Goal: Book appointment/travel/reservation

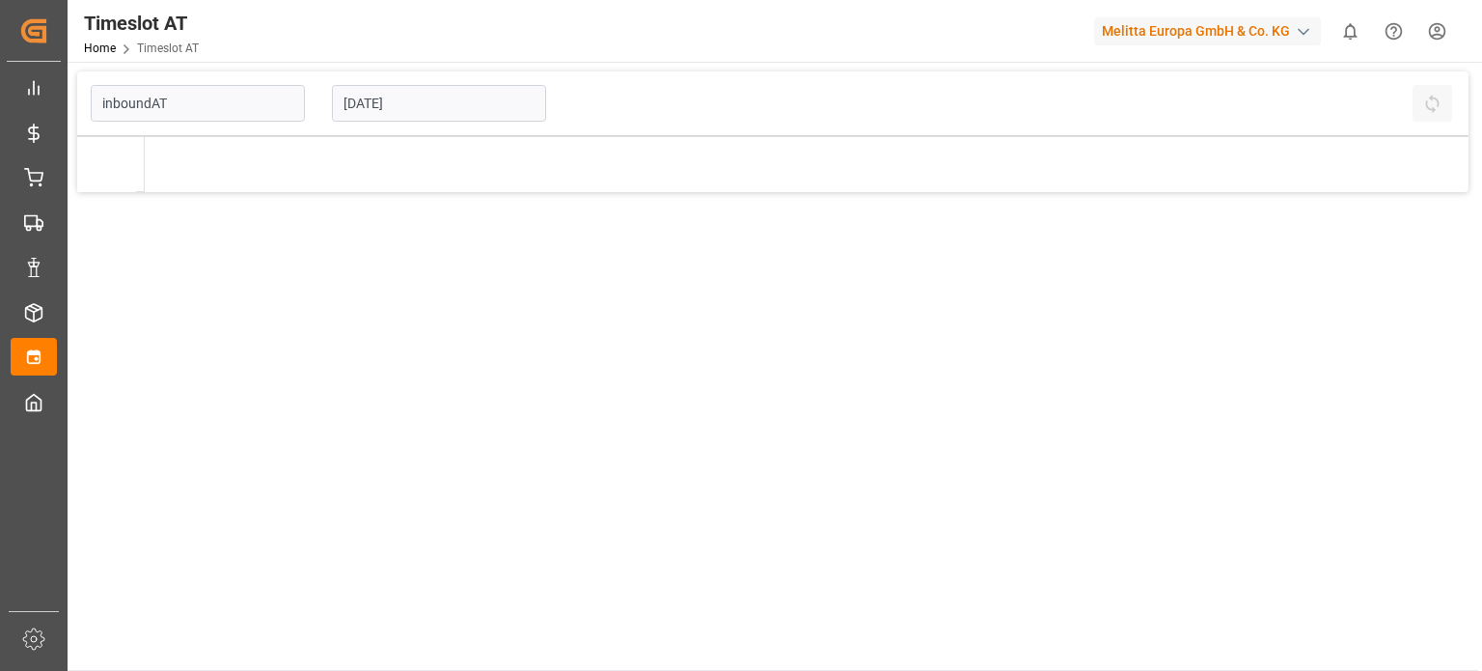
type input "Inbound AT"
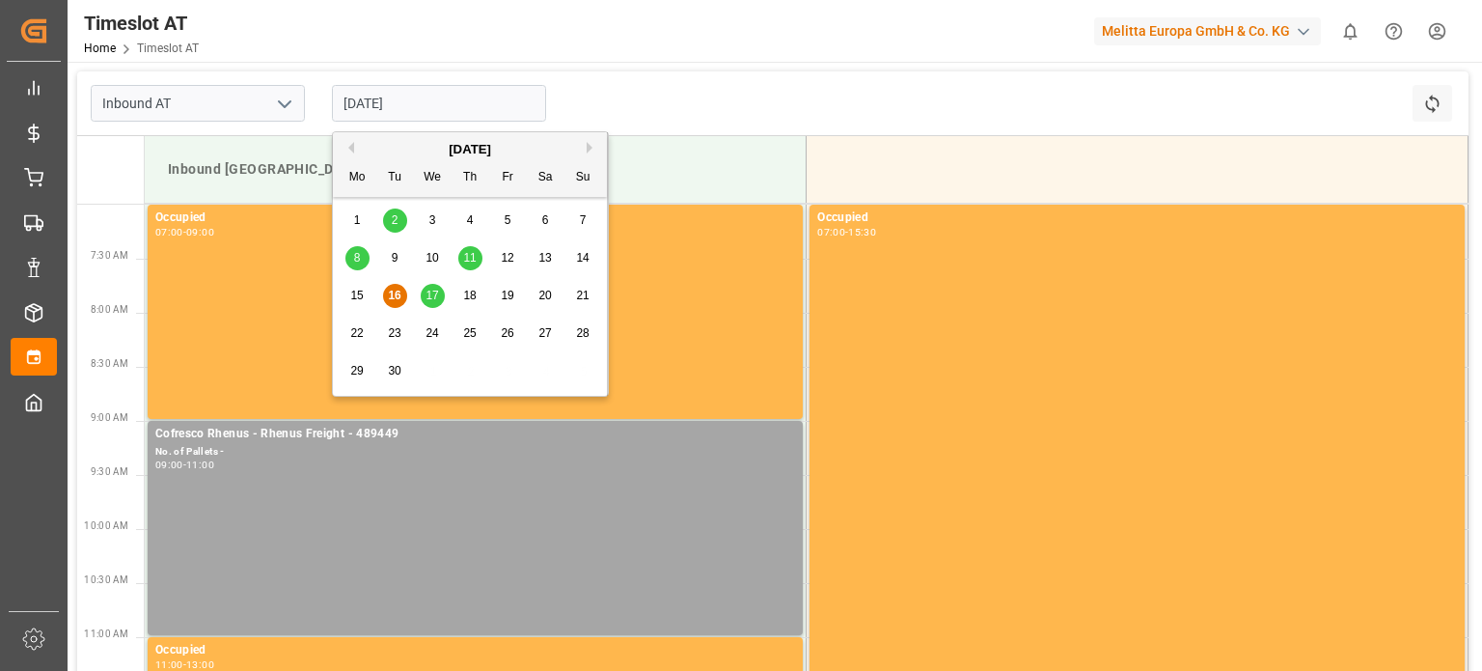
click at [448, 87] on input "[DATE]" at bounding box center [439, 103] width 214 height 37
click at [430, 300] on span "17" at bounding box center [432, 296] width 13 height 14
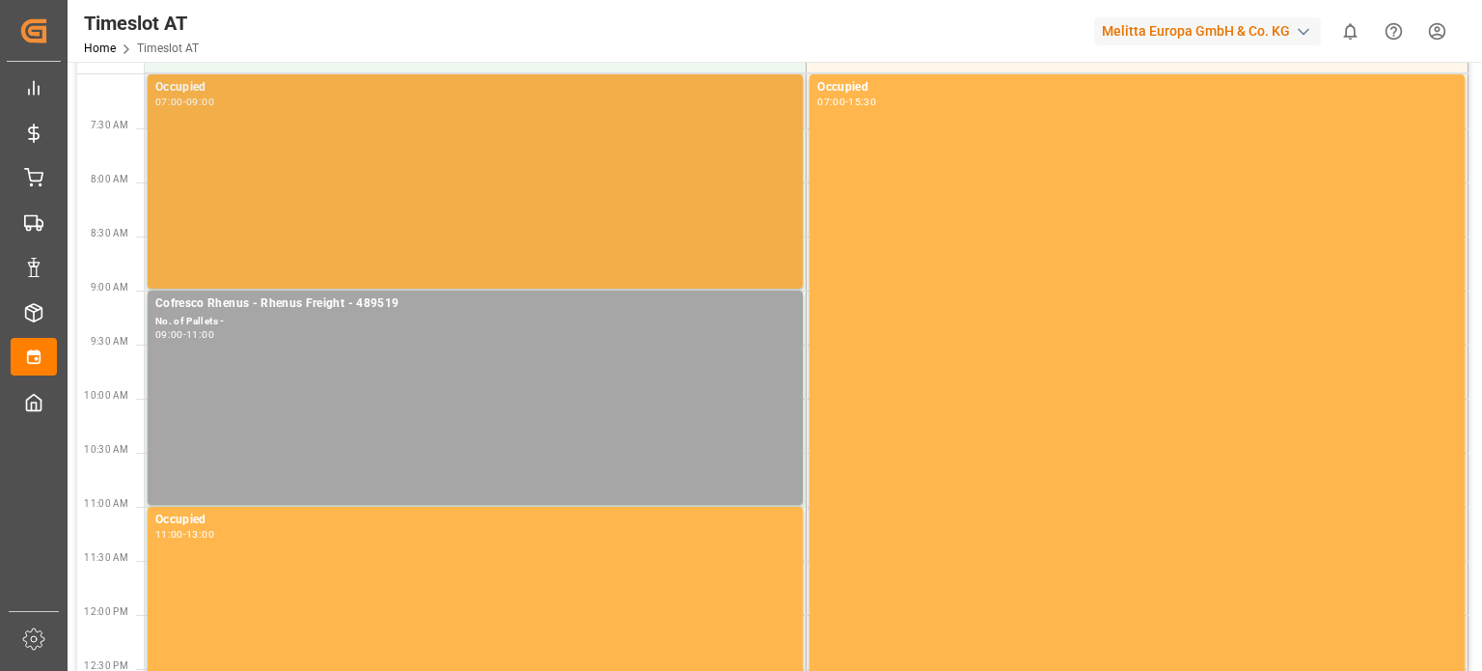
scroll to position [96, 0]
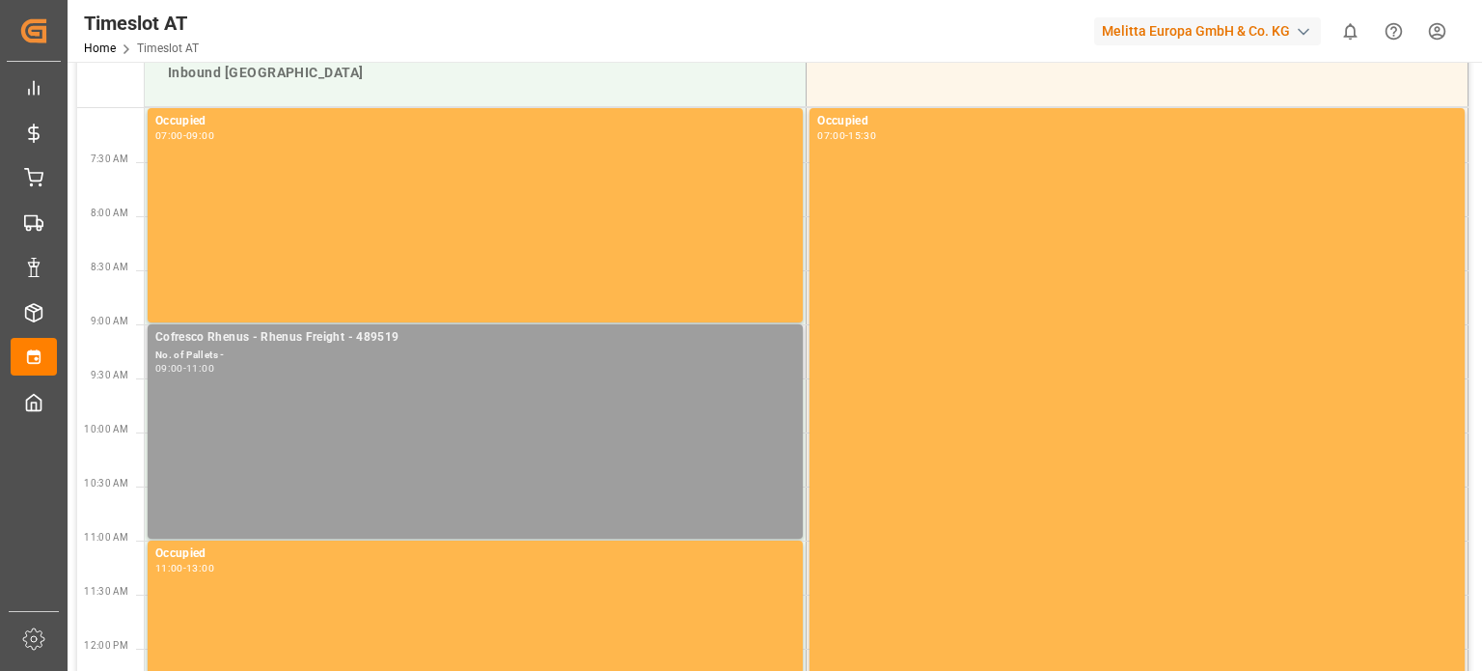
click at [363, 382] on div "Cofresco Rhenus - Rhenus Freight - 489519 No. of Pallets - 09:00 - 11:00" at bounding box center [475, 431] width 640 height 206
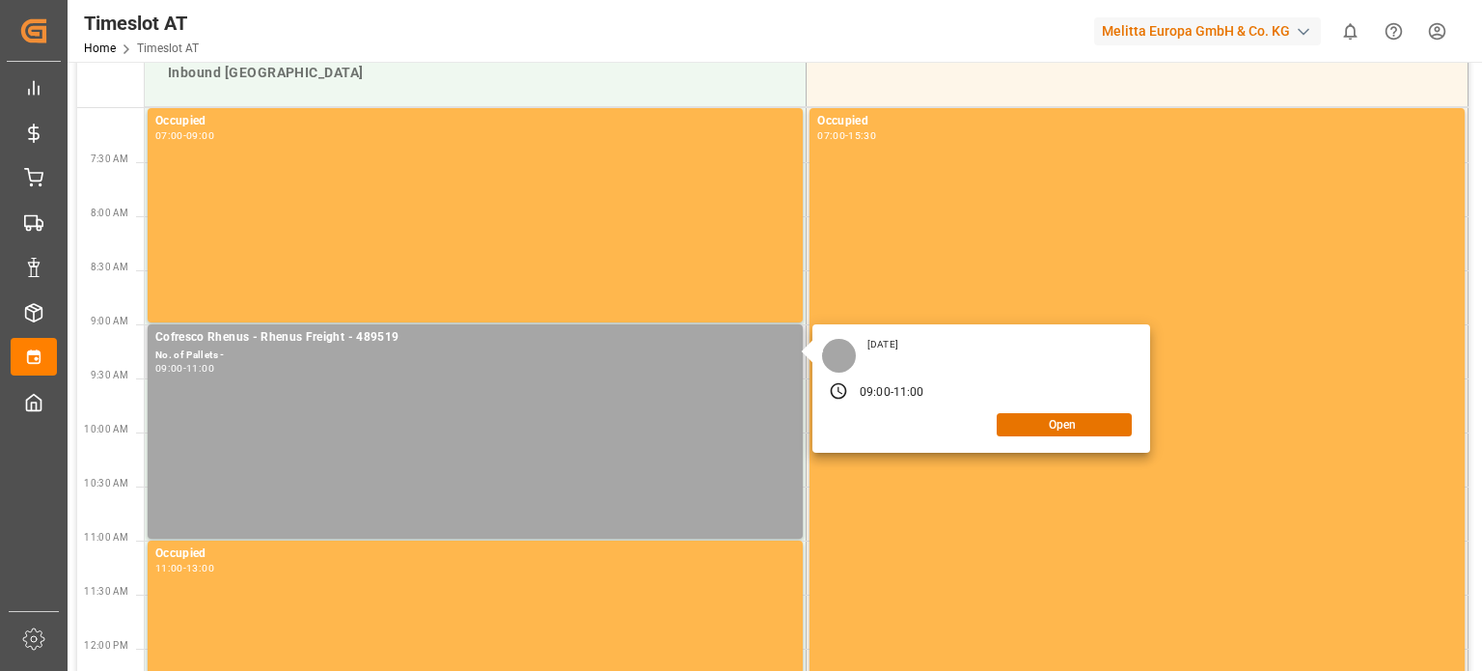
click at [1086, 437] on div "Wednesday, September 17, 2025 09:00 - 11:00 Open" at bounding box center [981, 388] width 338 height 128
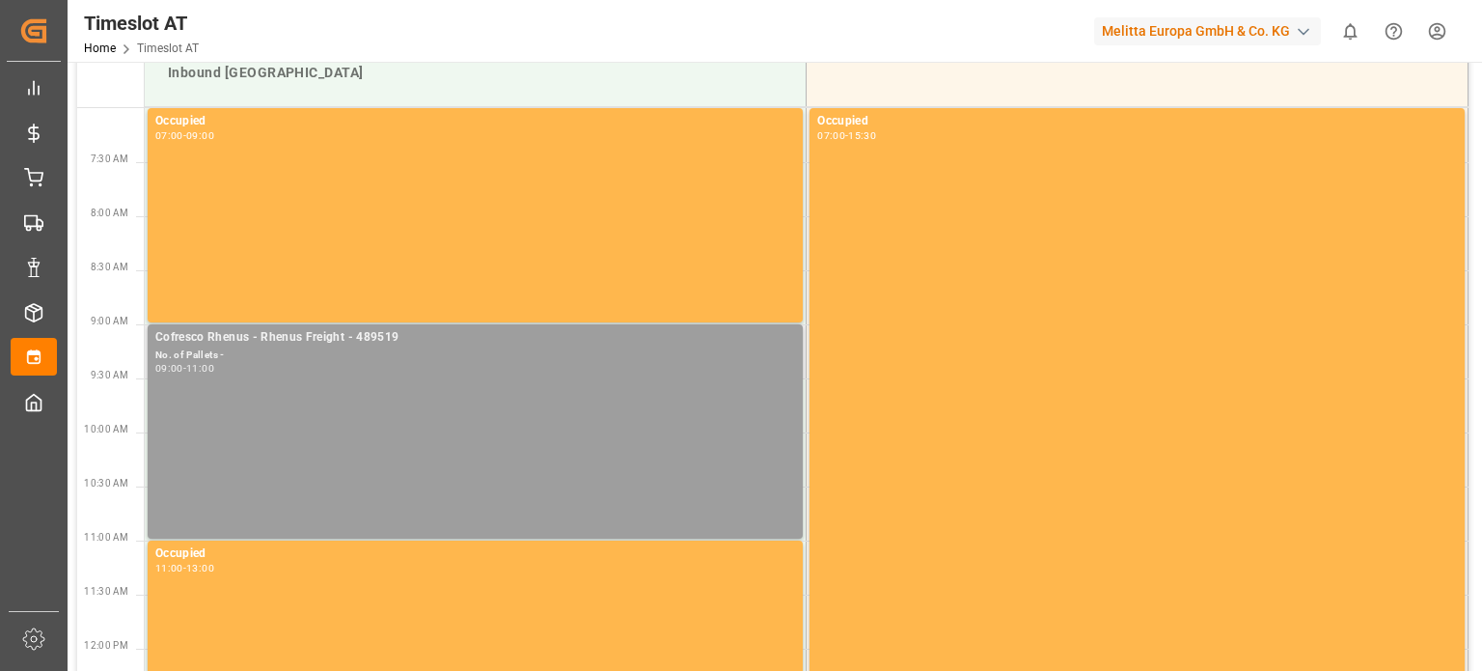
click at [556, 372] on div "09:00 - 11:00" at bounding box center [475, 369] width 640 height 11
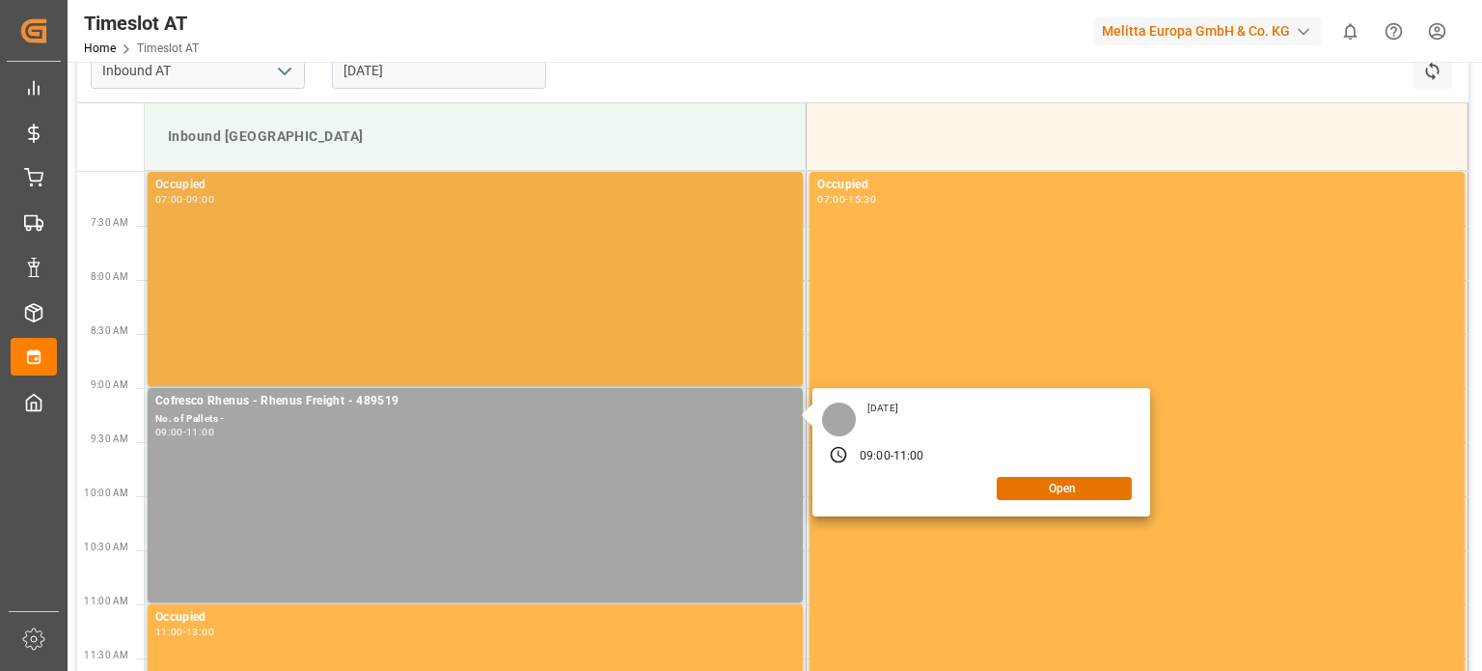
scroll to position [0, 0]
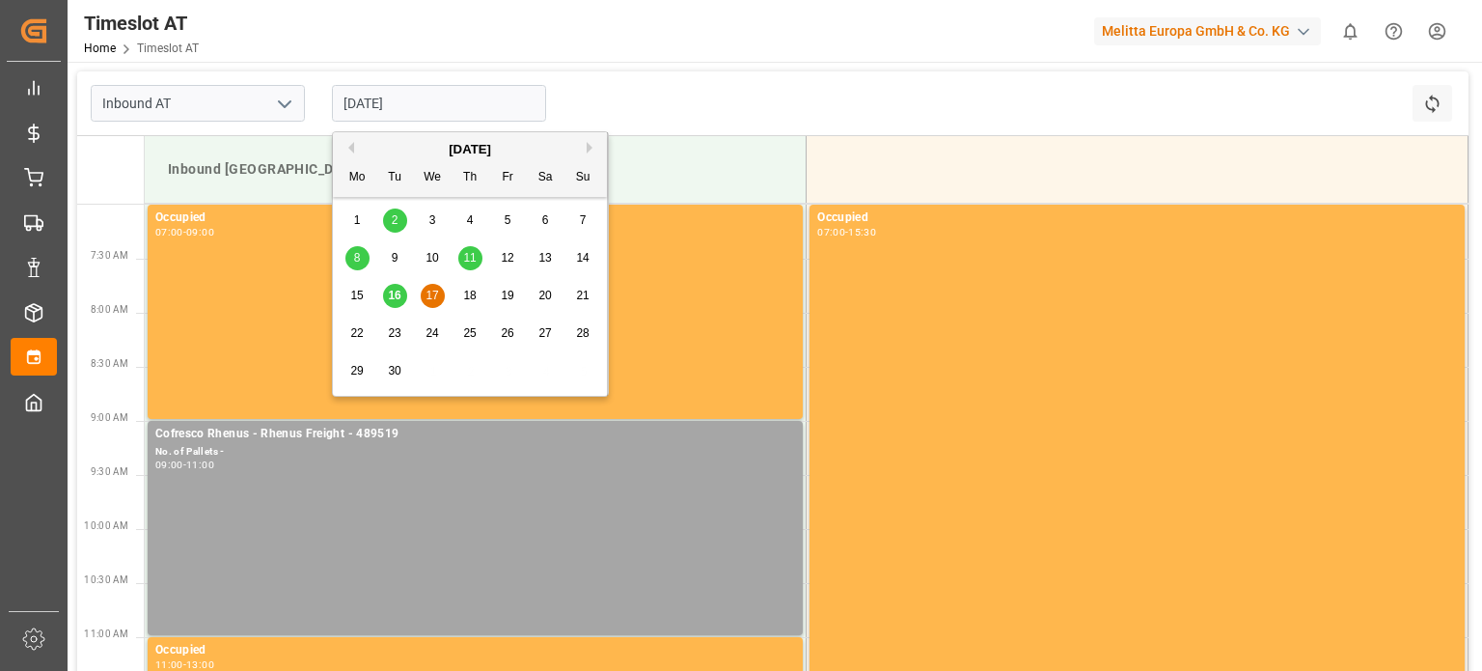
click at [408, 111] on input "17-09-2025" at bounding box center [439, 103] width 214 height 37
click at [504, 288] on div "19" at bounding box center [508, 296] width 24 height 23
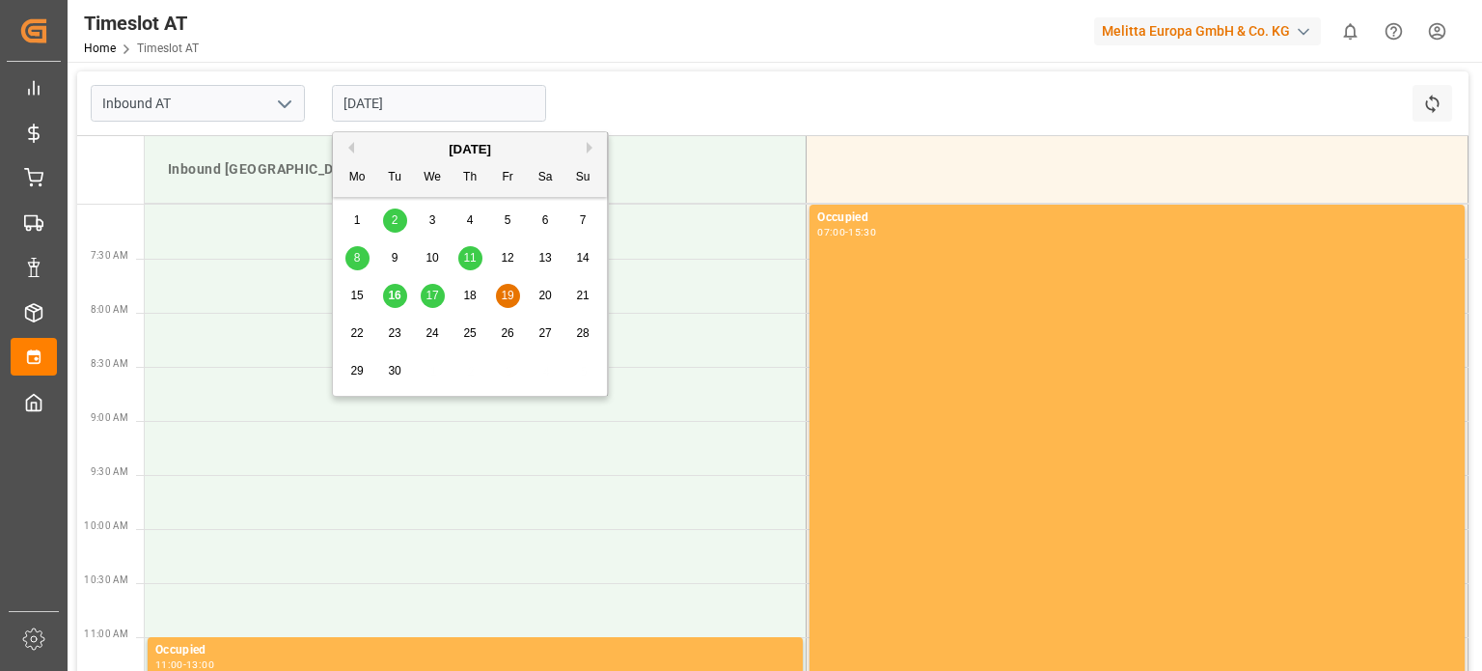
click at [485, 108] on input "19-09-2025" at bounding box center [439, 103] width 214 height 37
click at [475, 292] on span "18" at bounding box center [469, 296] width 13 height 14
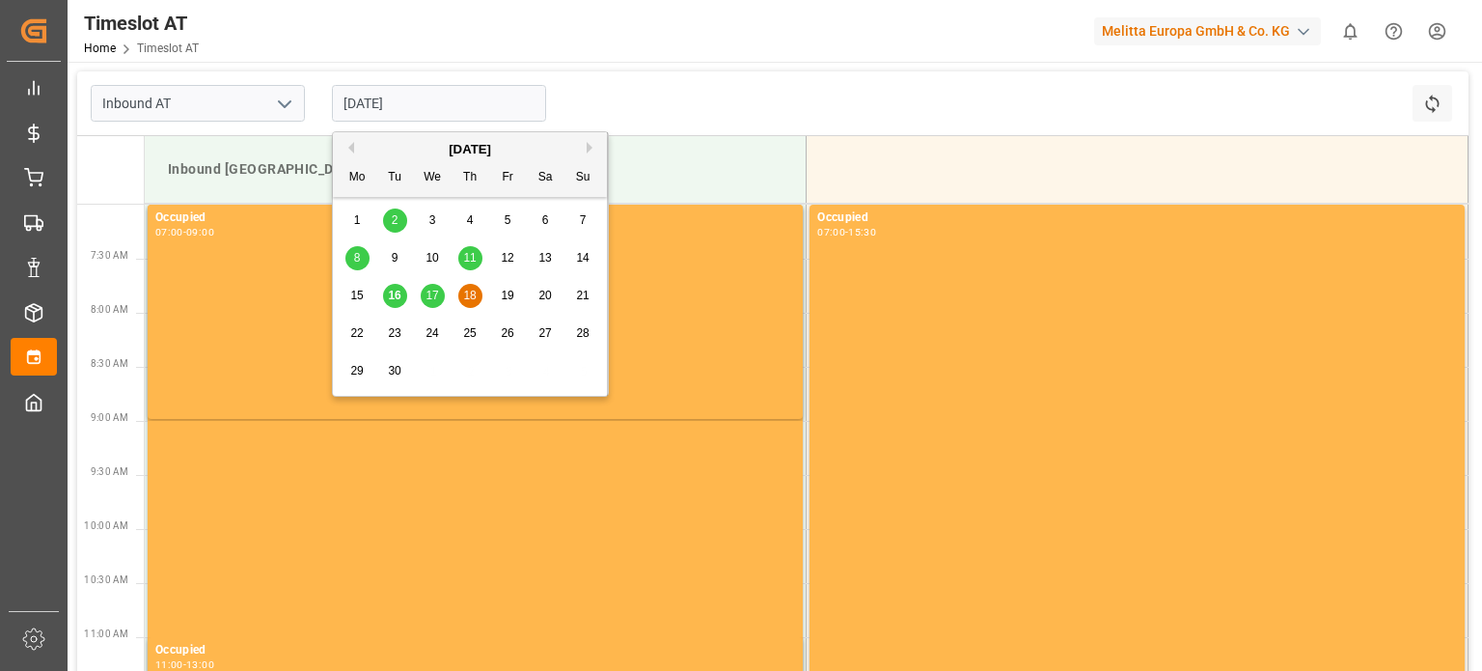
click at [447, 119] on input "18-09-2025" at bounding box center [439, 103] width 214 height 37
click at [399, 330] on span "23" at bounding box center [394, 333] width 13 height 14
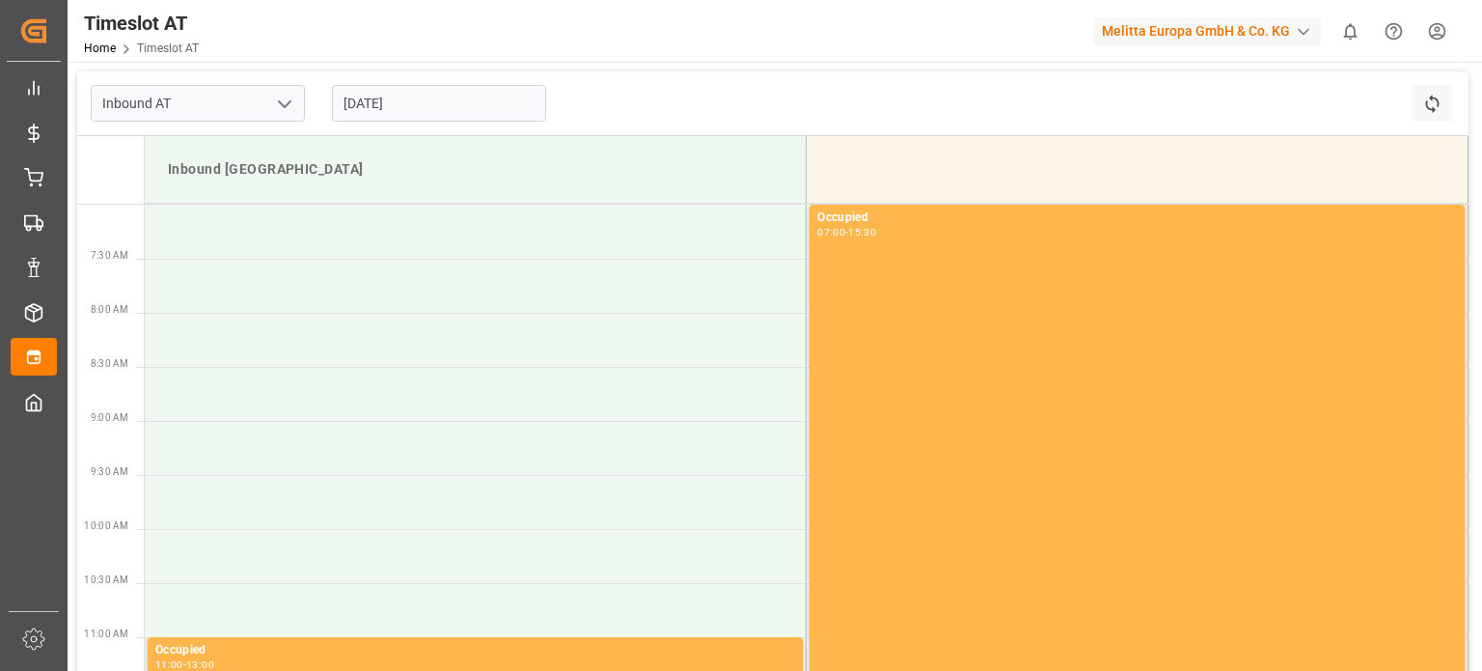
click at [412, 116] on input "23-09-2025" at bounding box center [439, 103] width 214 height 37
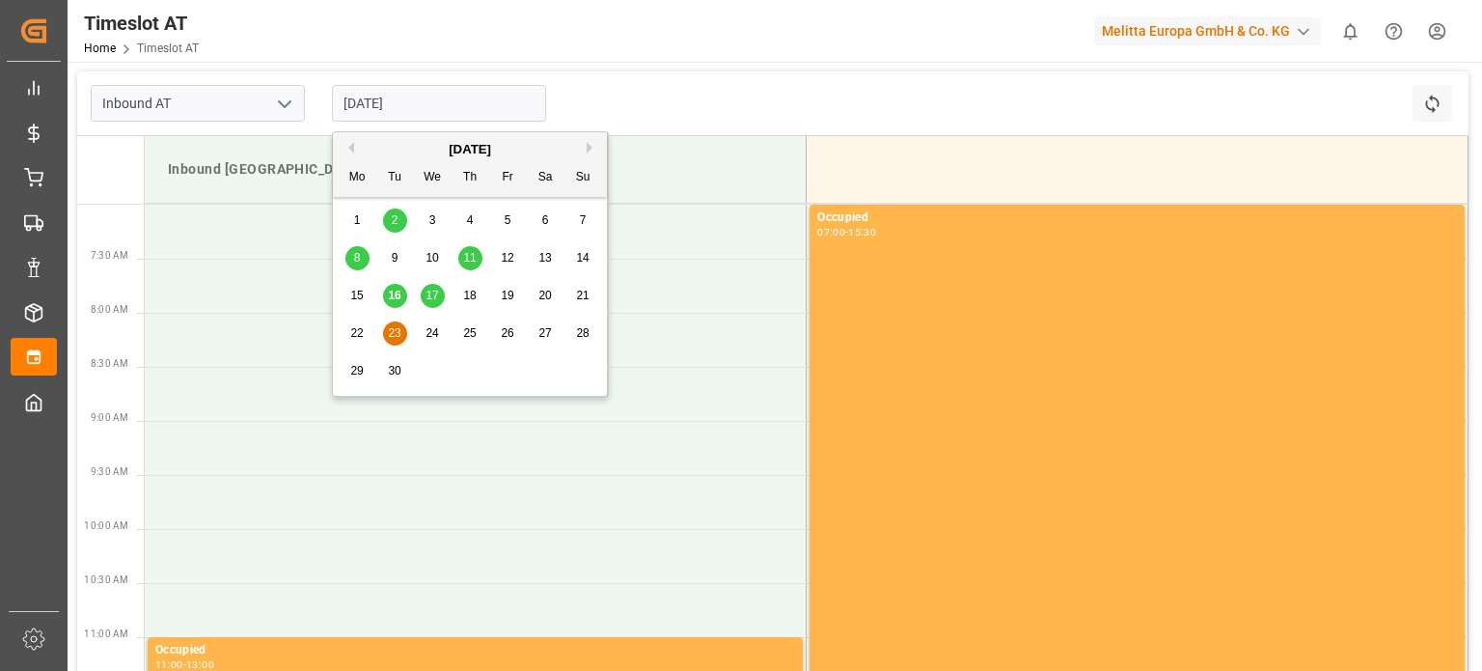
click at [371, 314] on div "15 16 17 18 19 20 21" at bounding box center [470, 296] width 263 height 38
click at [363, 323] on div "22" at bounding box center [357, 333] width 24 height 23
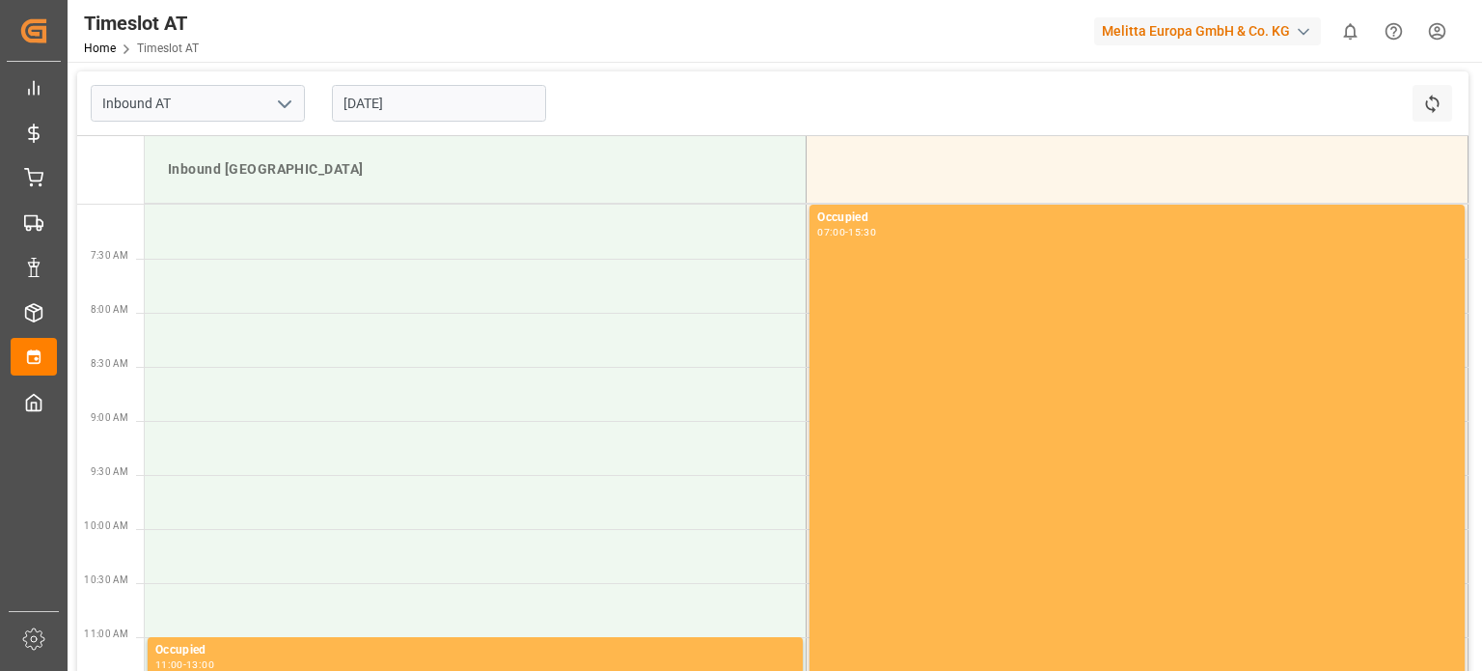
click at [403, 111] on input "22-09-2025" at bounding box center [439, 103] width 214 height 37
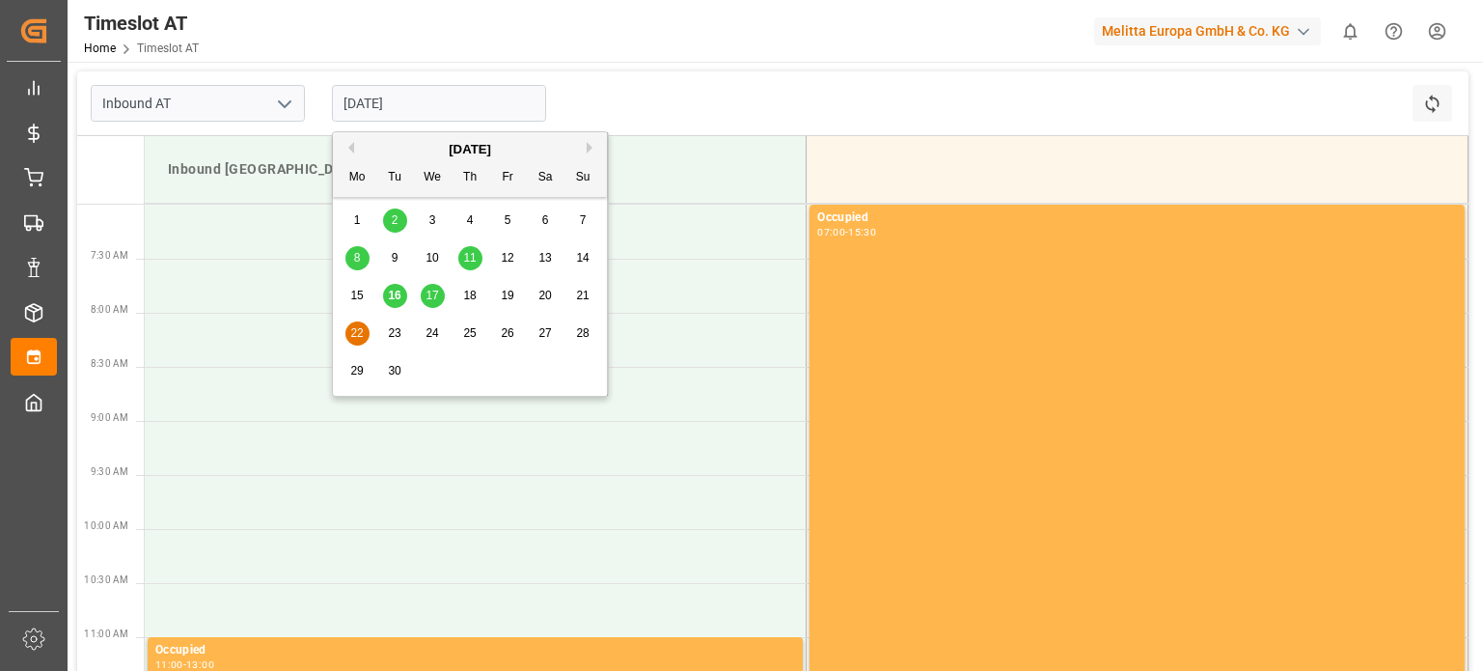
click at [376, 335] on div "22 23 24 25 26 27 28" at bounding box center [470, 334] width 263 height 38
drag, startPoint x: 376, startPoint y: 338, endPoint x: 390, endPoint y: 335, distance: 13.8
click at [379, 338] on div "22 23 24 25 26 27 28" at bounding box center [470, 334] width 263 height 38
click at [390, 335] on span "23" at bounding box center [394, 333] width 13 height 14
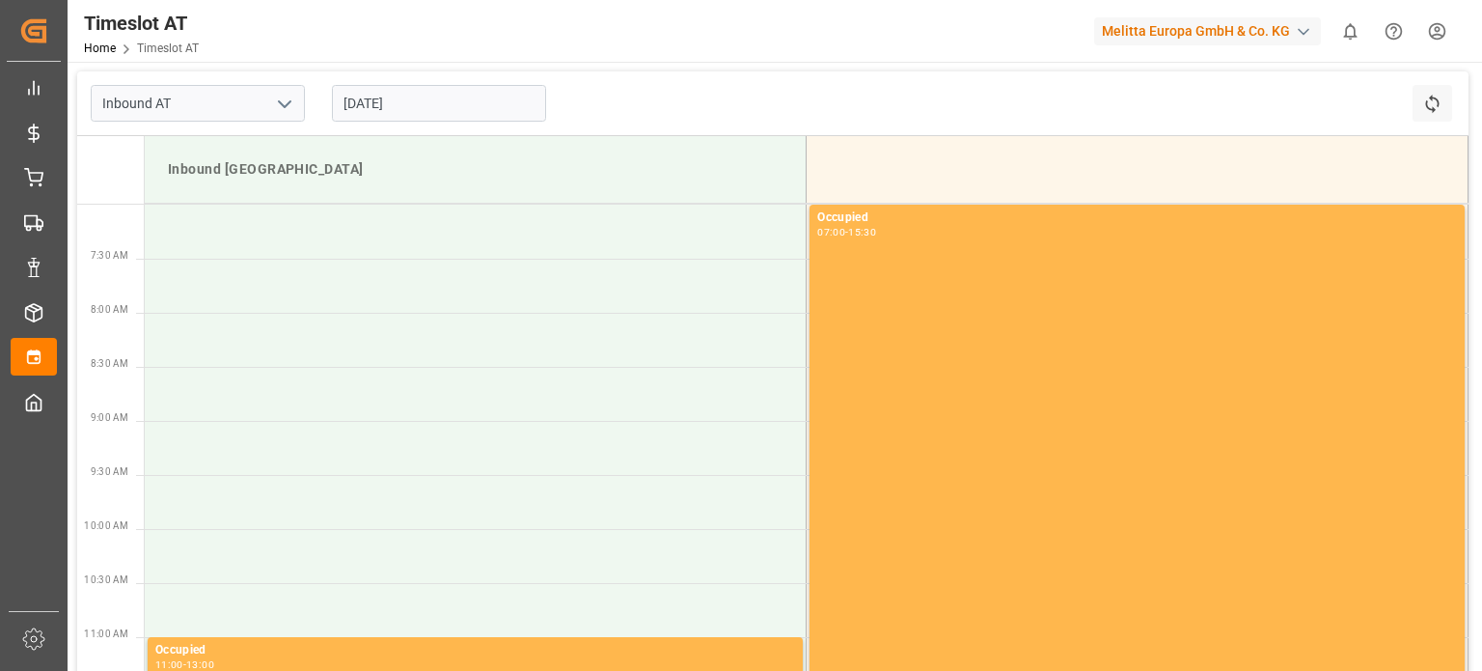
click at [413, 97] on input "23-09-2025" at bounding box center [439, 103] width 214 height 37
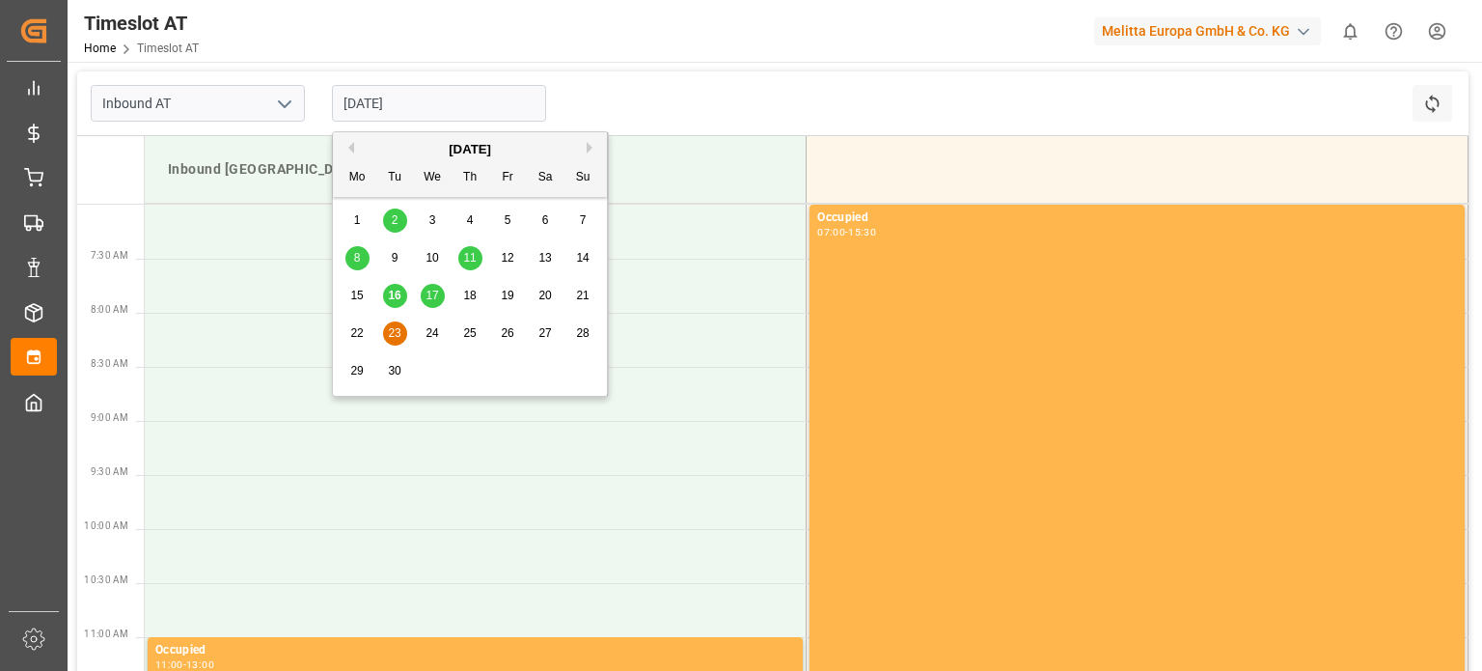
click at [430, 305] on div "17" at bounding box center [433, 296] width 24 height 23
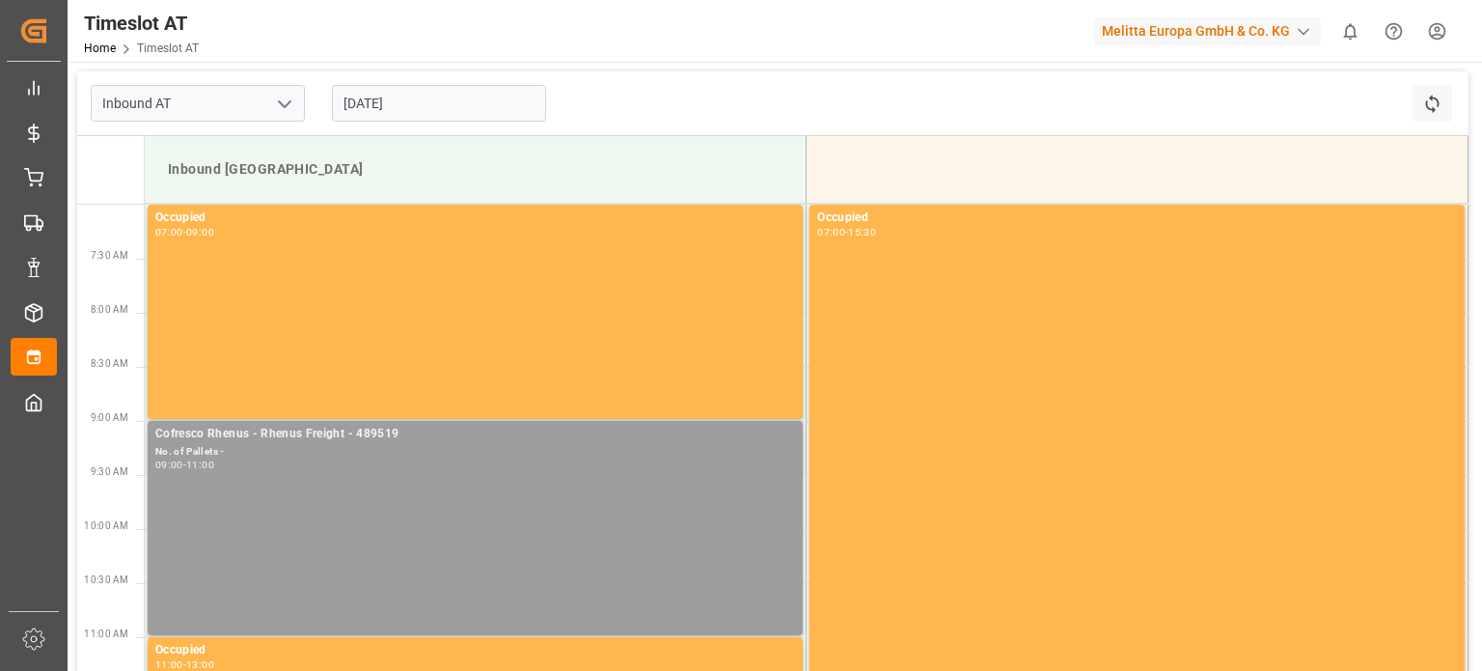
click at [469, 501] on div "Cofresco Rhenus - Rhenus Freight - 489519 No. of Pallets - 09:00 - 11:00" at bounding box center [475, 528] width 640 height 206
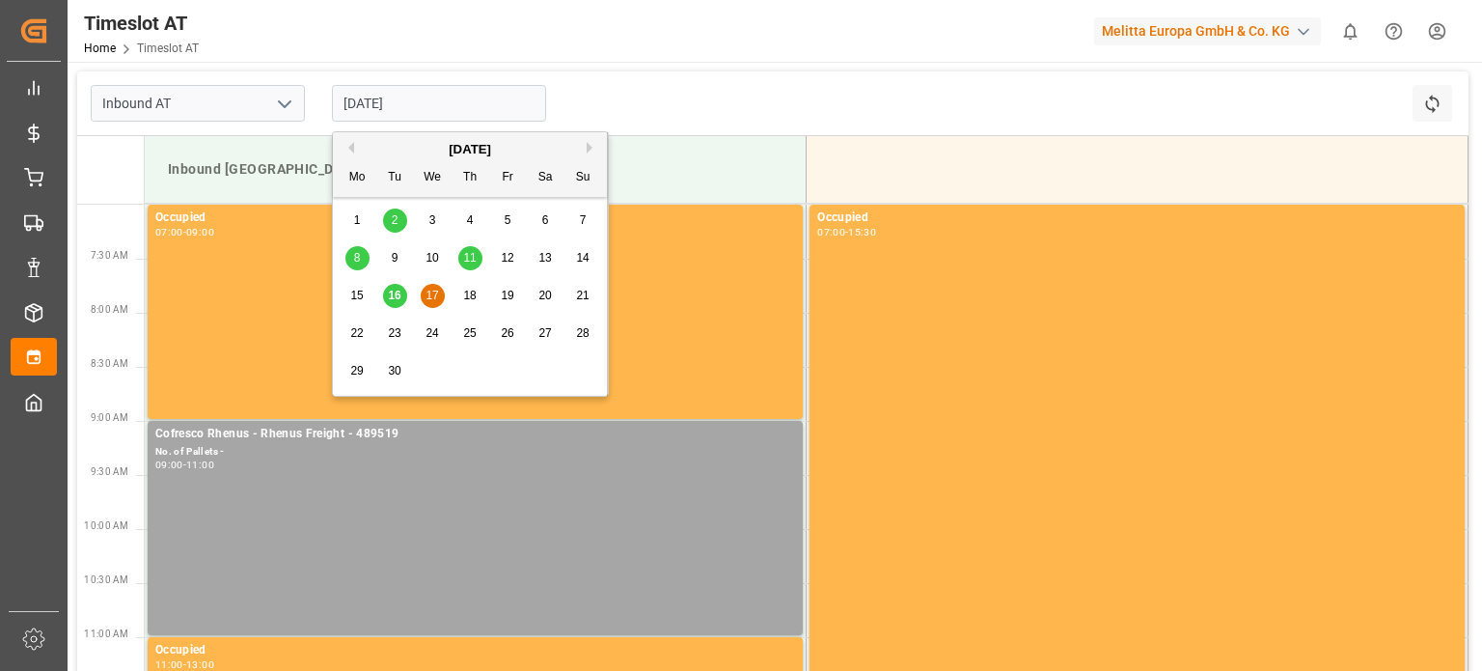
click at [359, 102] on input "17-09-2025" at bounding box center [439, 103] width 214 height 37
click at [390, 289] on div "16" at bounding box center [395, 296] width 24 height 23
type input "[DATE]"
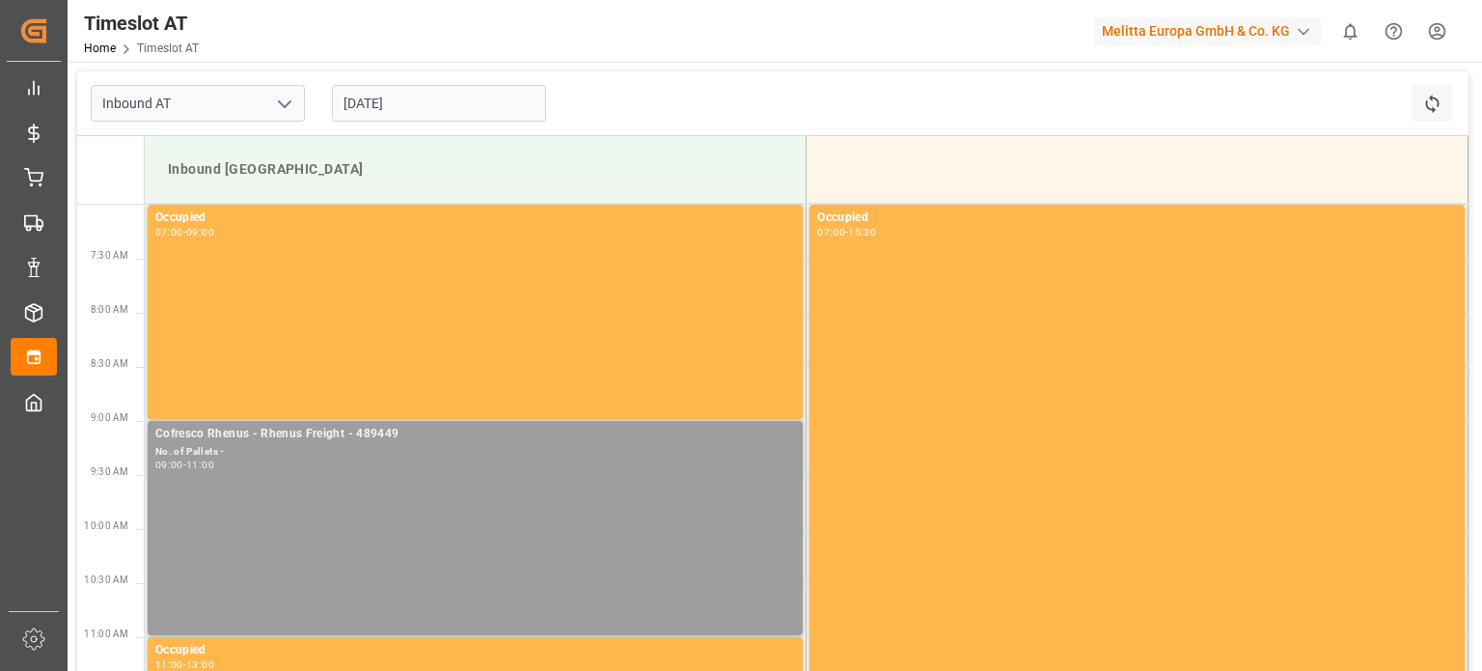
click at [440, 460] on div "09:00 - 11:00" at bounding box center [475, 465] width 640 height 11
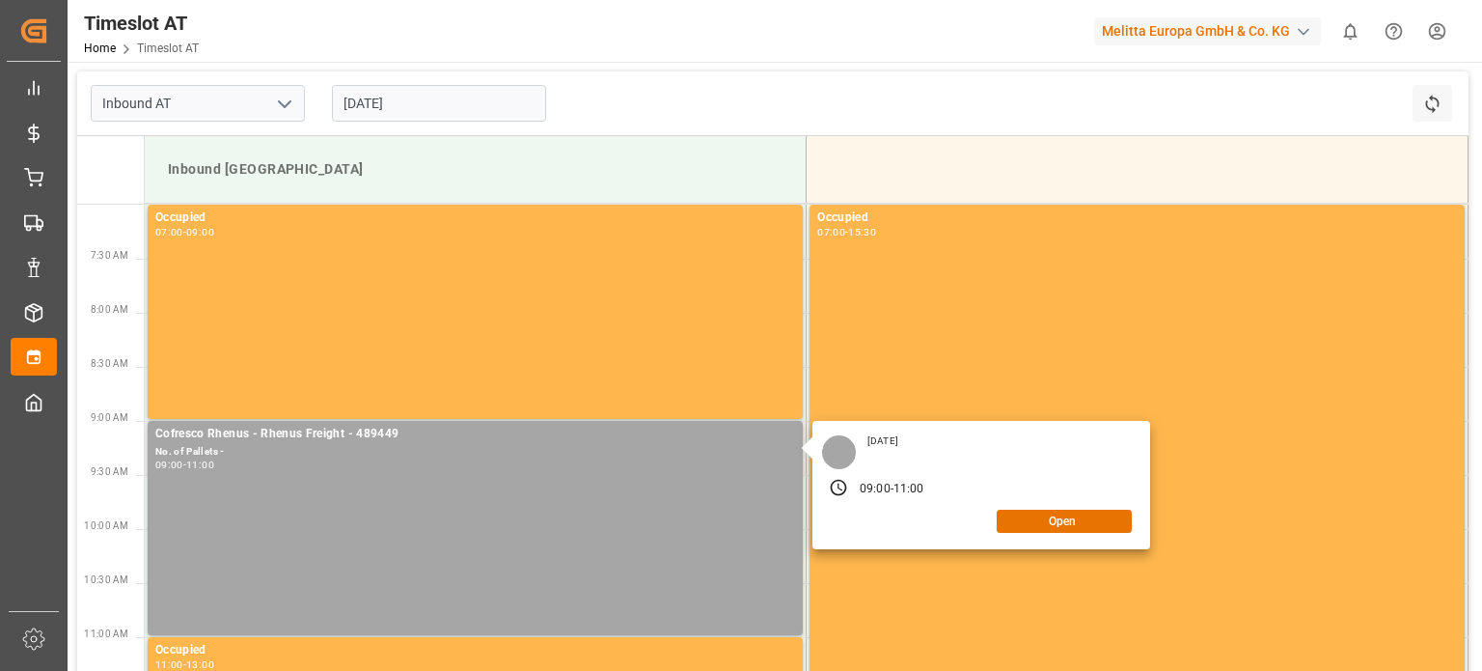
click at [1058, 505] on div "Tuesday, September 16, 2025 09:00 - 11:00 Open" at bounding box center [981, 485] width 338 height 128
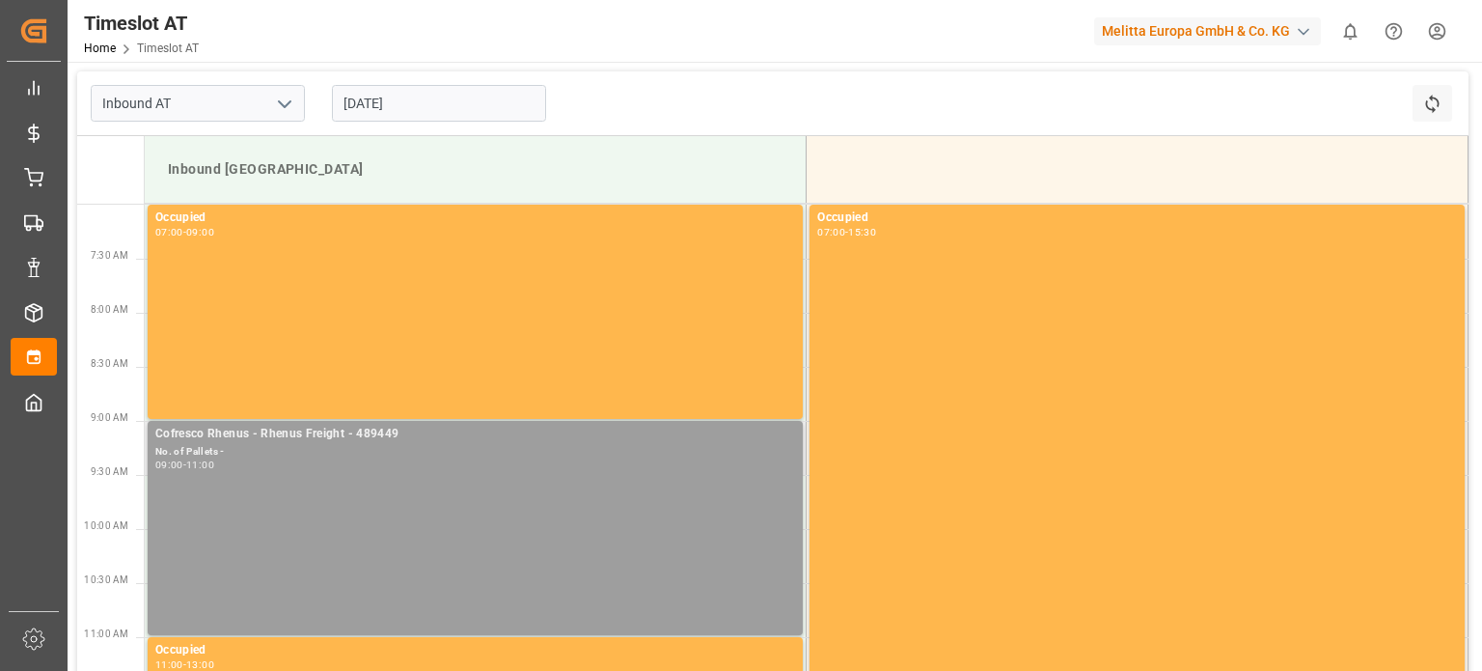
click at [475, 421] on div "Cofresco Rhenus - Rhenus Freight - 489449 No. of Pallets - 09:00 - 11:00" at bounding box center [475, 528] width 655 height 214
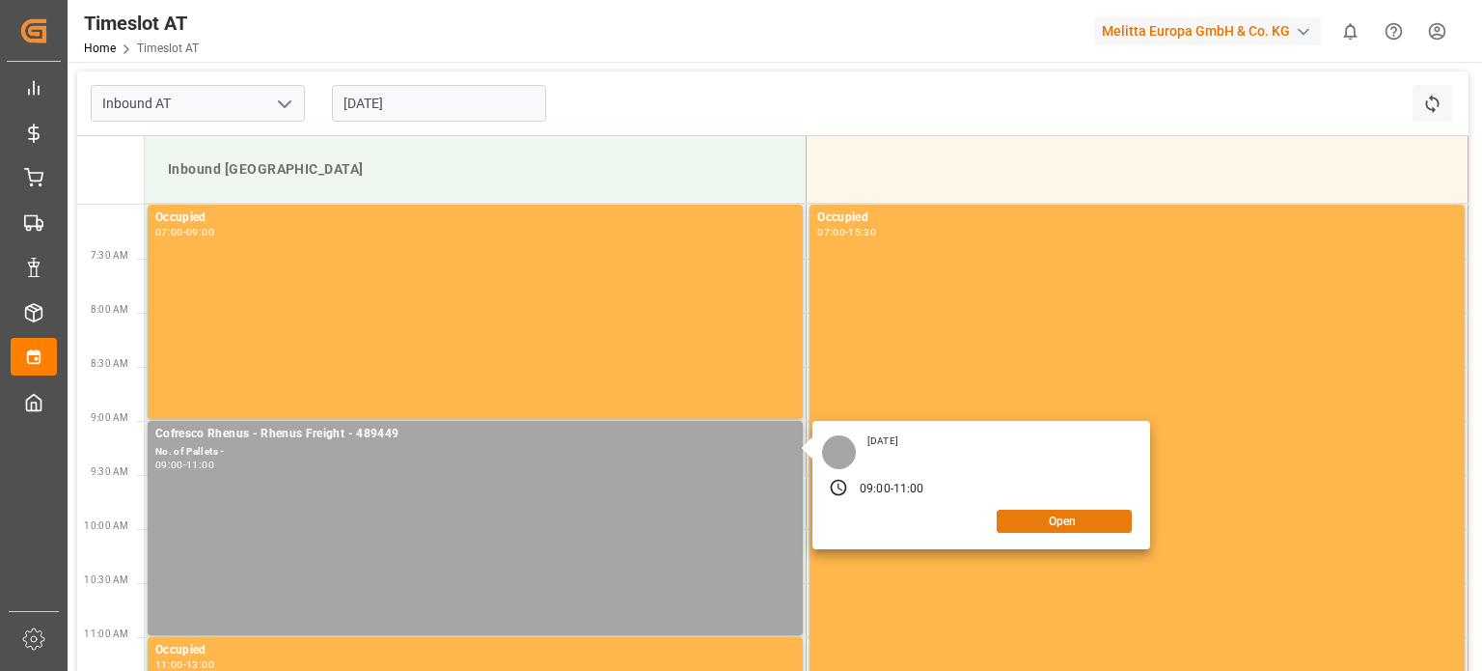
click at [1065, 517] on button "Open" at bounding box center [1064, 520] width 135 height 23
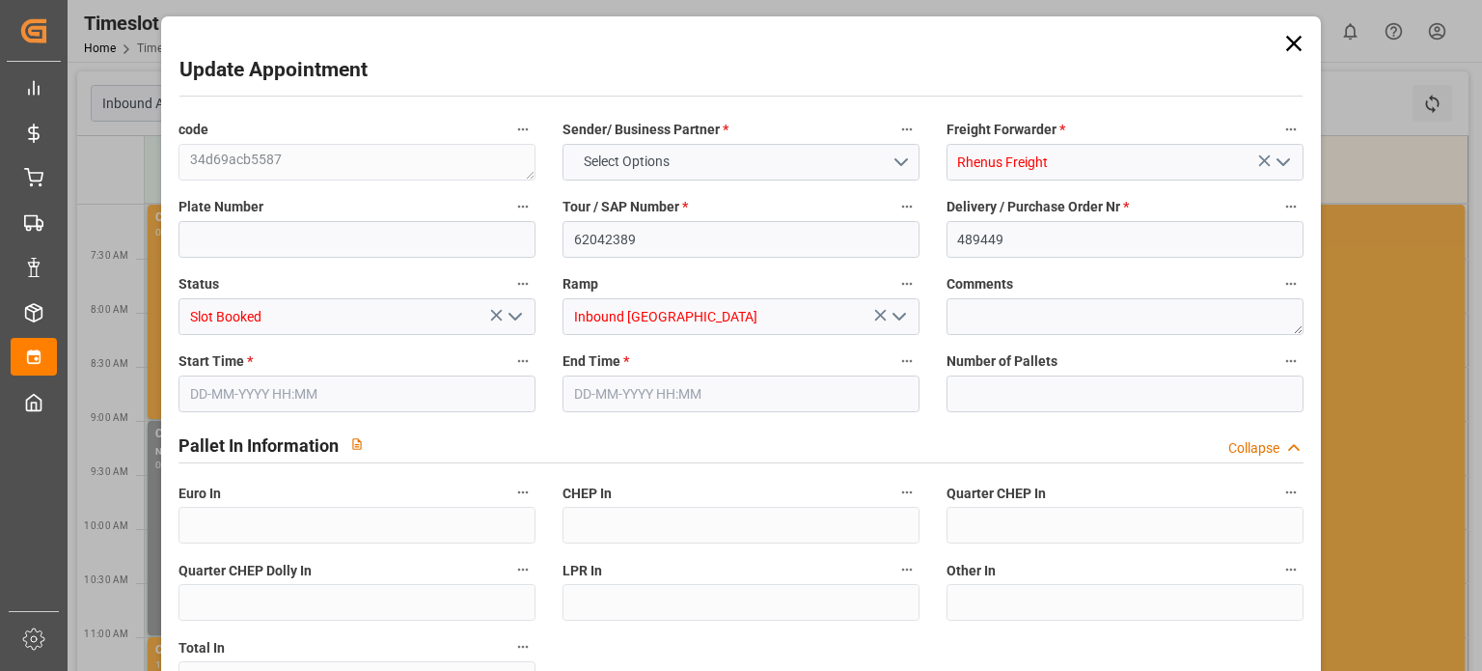
type input "0"
type input "16-09-2025 09:00"
type input "16-09-2025 11:00"
type input "08-09-2025 10:38"
click at [1288, 38] on icon at bounding box center [1293, 43] width 27 height 27
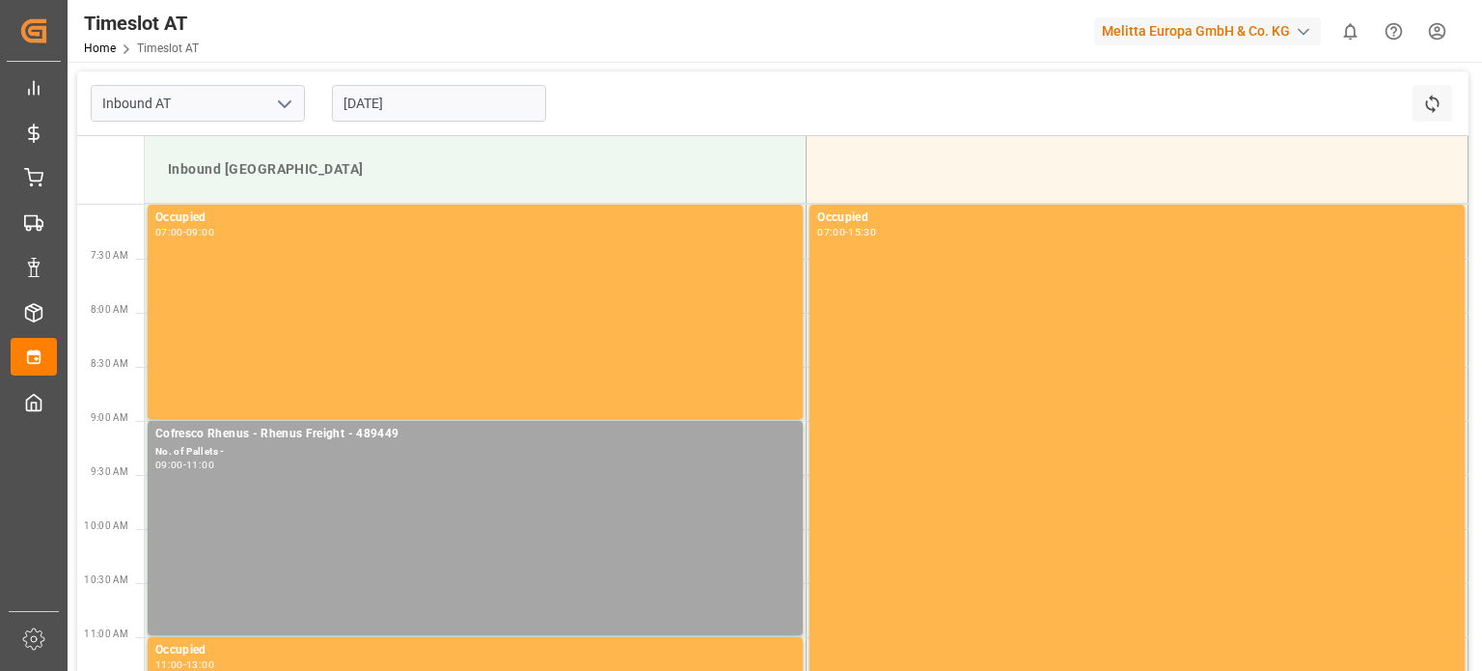
click at [418, 111] on input "[DATE]" at bounding box center [439, 103] width 214 height 37
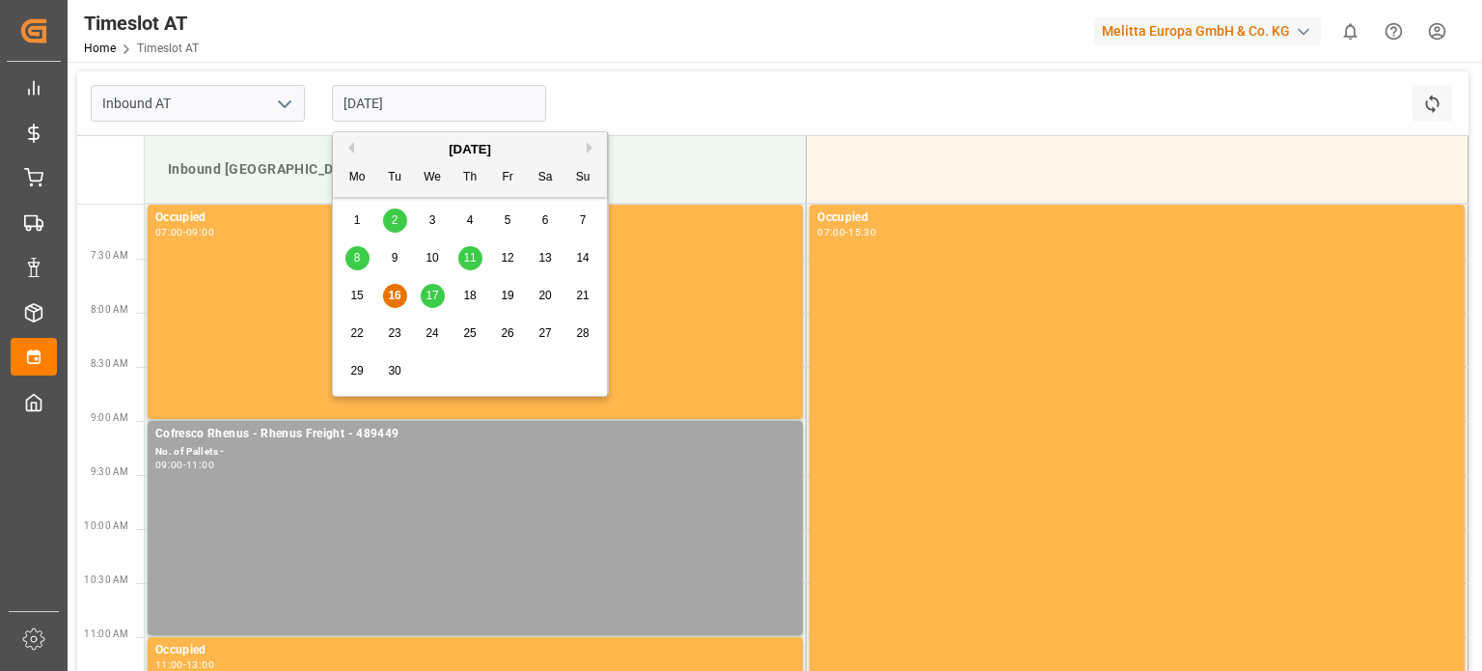
click at [400, 327] on span "23" at bounding box center [394, 333] width 13 height 14
type input "23-09-2025"
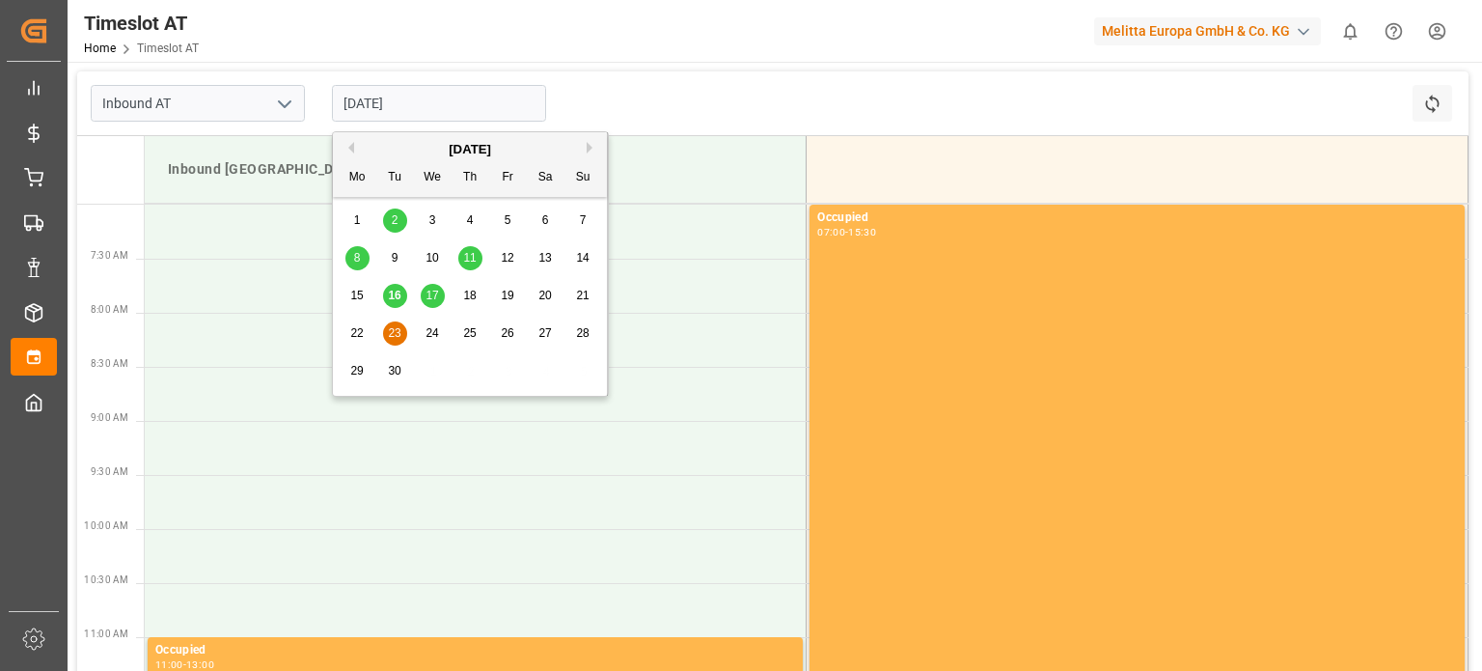
click at [398, 111] on input "23-09-2025" at bounding box center [439, 103] width 214 height 37
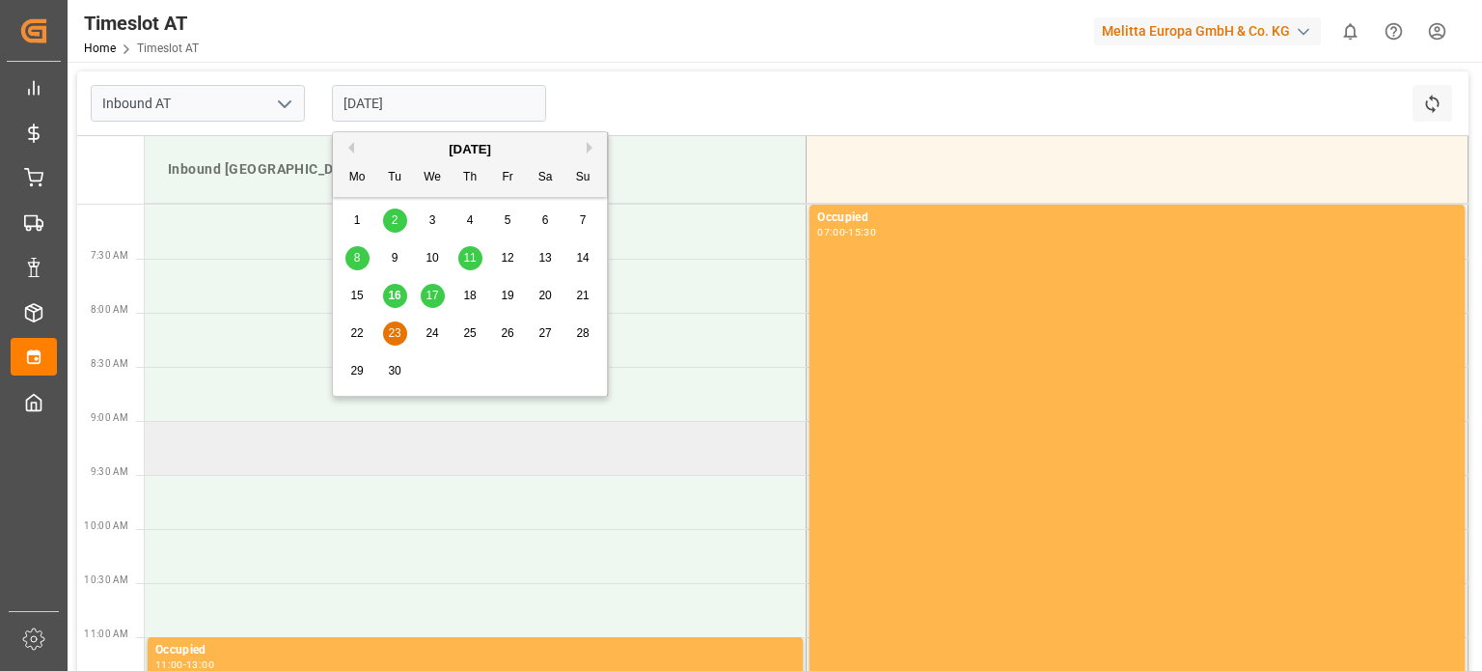
click at [229, 447] on td at bounding box center [476, 448] width 662 height 54
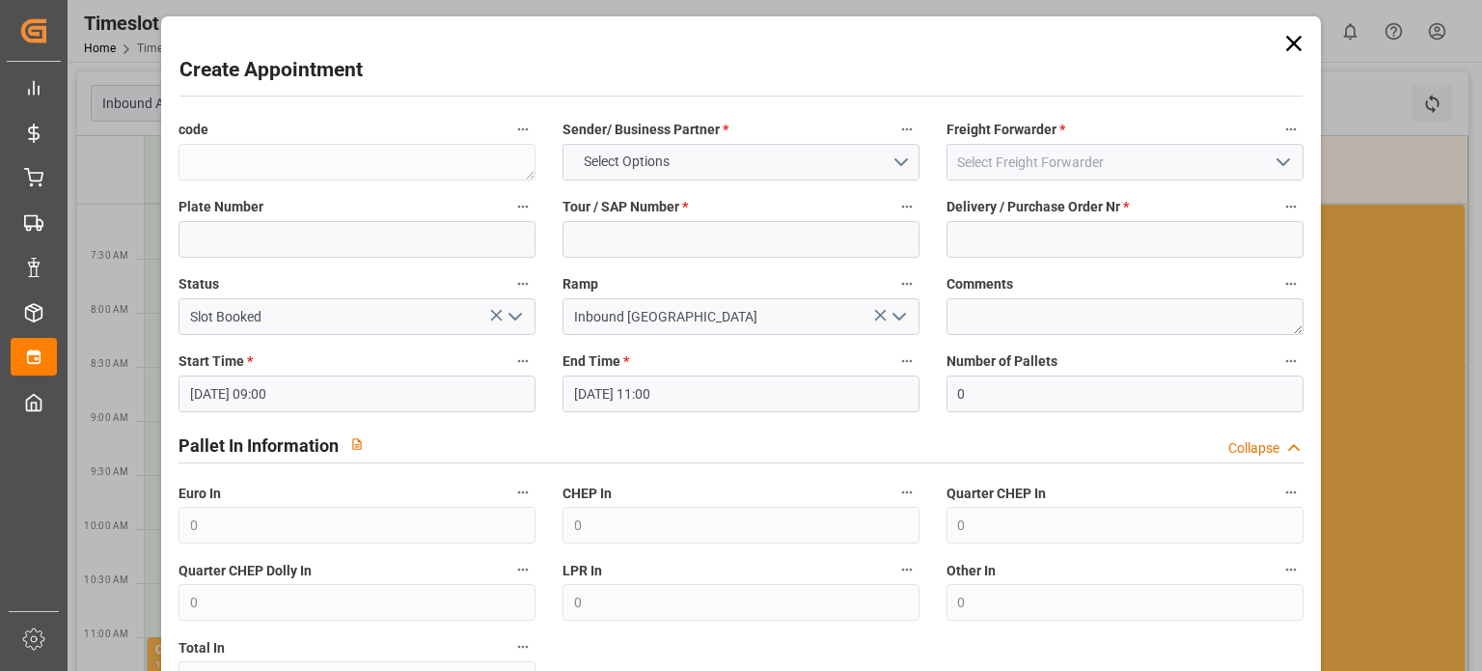
click at [1286, 38] on icon at bounding box center [1293, 43] width 27 height 27
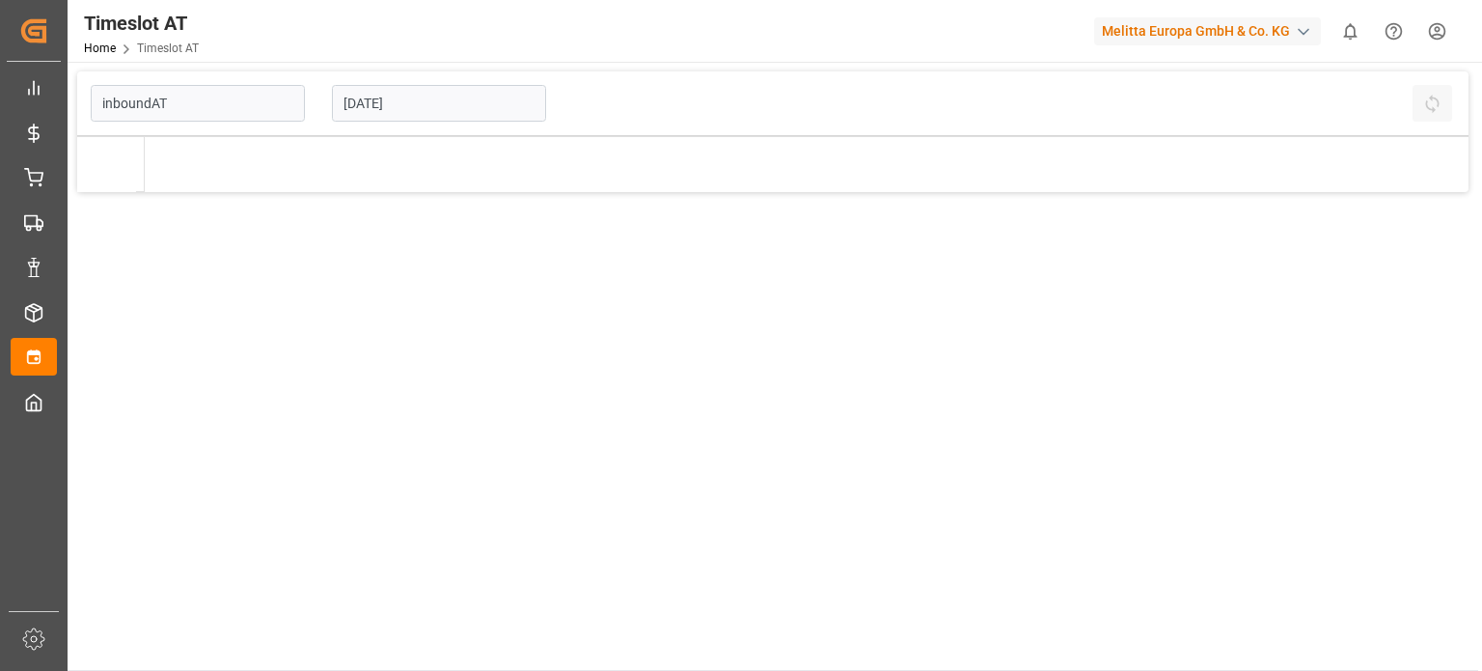
type input "Inbound AT"
